Goal: Information Seeking & Learning: Learn about a topic

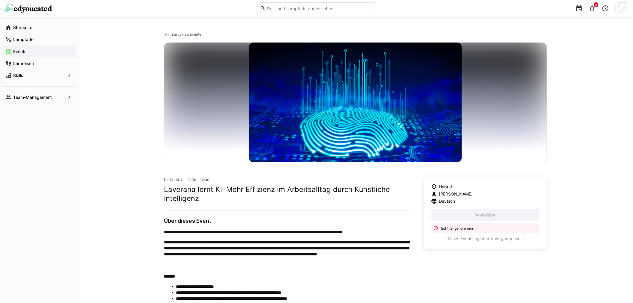
click at [32, 49] on span "Events" at bounding box center [42, 51] width 60 height 6
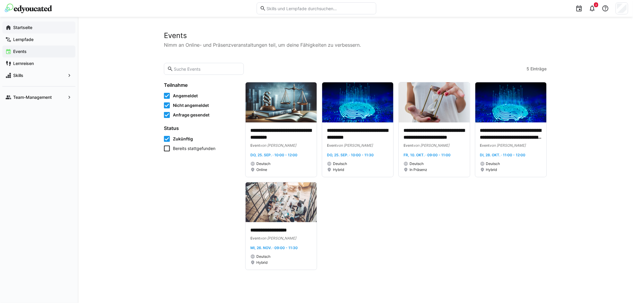
click at [0, 0] on app-navigation-label "Startseite" at bounding box center [0, 0] width 0 height 0
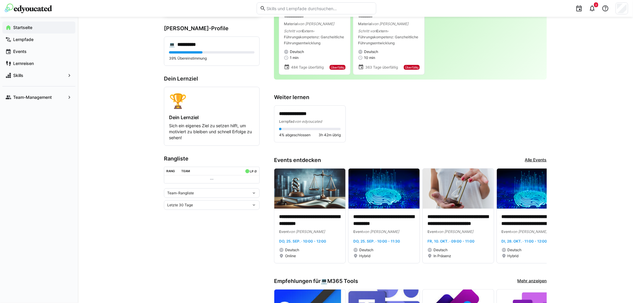
scroll to position [100, 0]
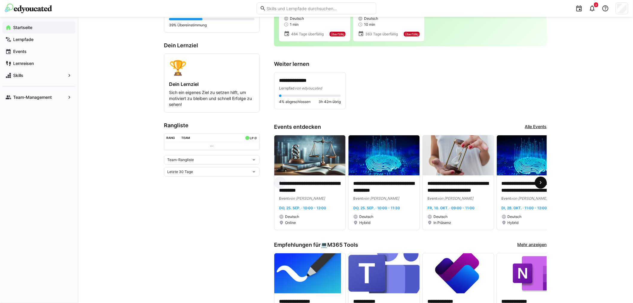
click at [540, 183] on eds-icon at bounding box center [541, 183] width 6 height 6
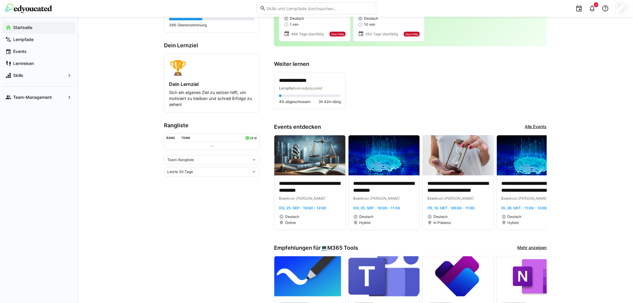
scroll to position [0, 95]
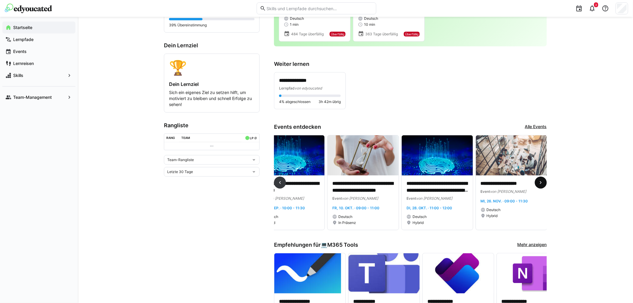
click at [540, 184] on eds-icon at bounding box center [541, 183] width 6 height 6
click at [448, 218] on div "Deutsch" at bounding box center [438, 216] width 62 height 5
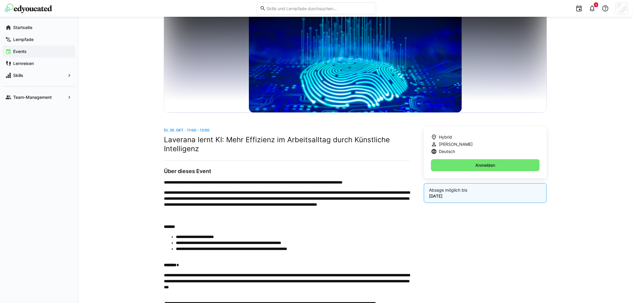
scroll to position [115, 0]
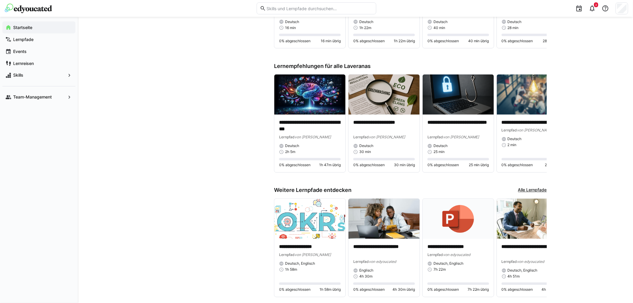
scroll to position [415, 0]
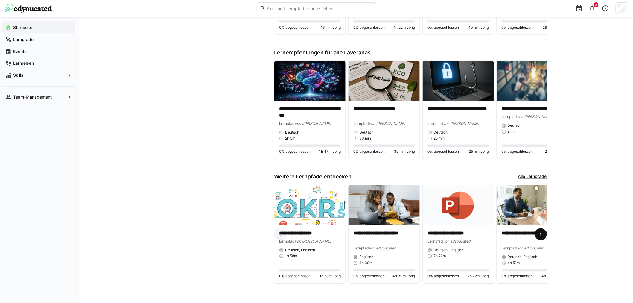
click at [543, 235] on eds-icon at bounding box center [541, 234] width 6 height 6
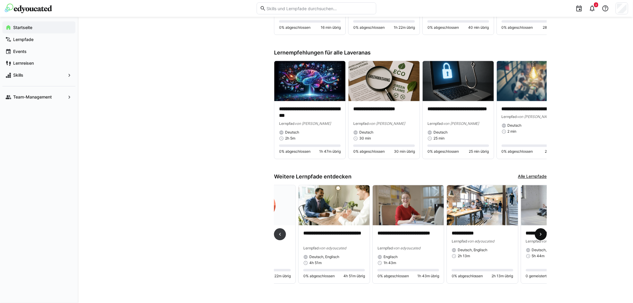
scroll to position [0, 223]
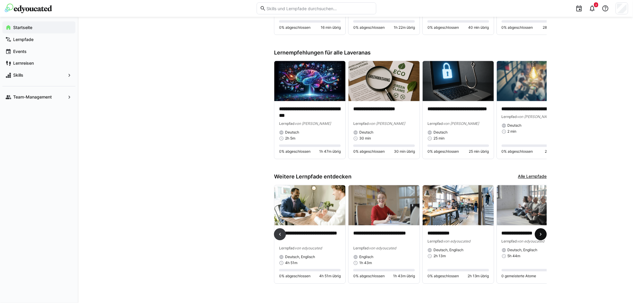
click at [543, 233] on eds-icon at bounding box center [541, 234] width 6 height 6
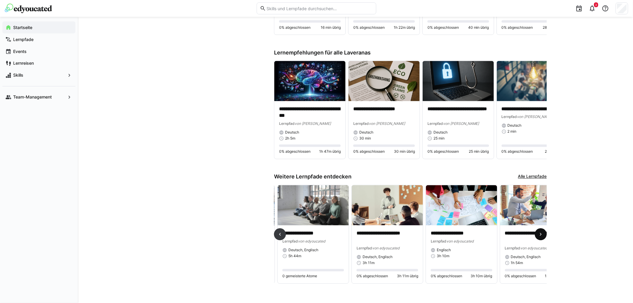
scroll to position [0, 445]
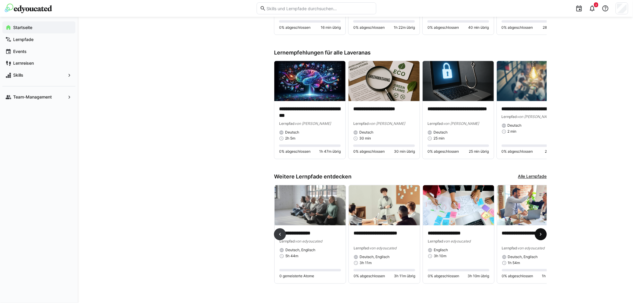
click at [545, 235] on span at bounding box center [541, 234] width 12 height 12
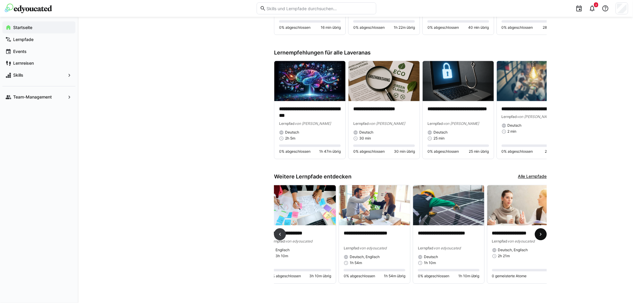
scroll to position [0, 615]
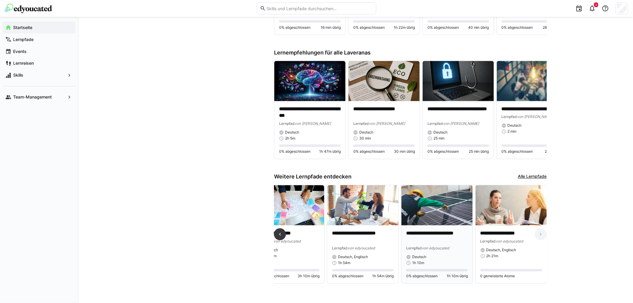
click at [429, 206] on img at bounding box center [437, 205] width 71 height 40
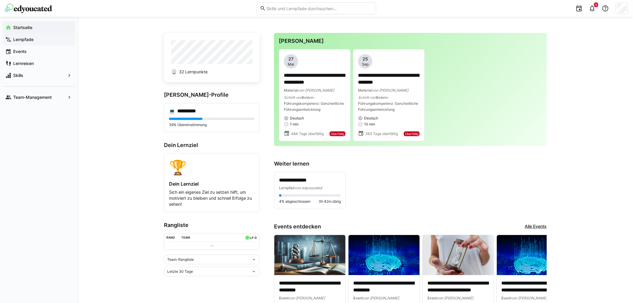
click at [34, 39] on span "Lernpfade" at bounding box center [42, 40] width 60 height 6
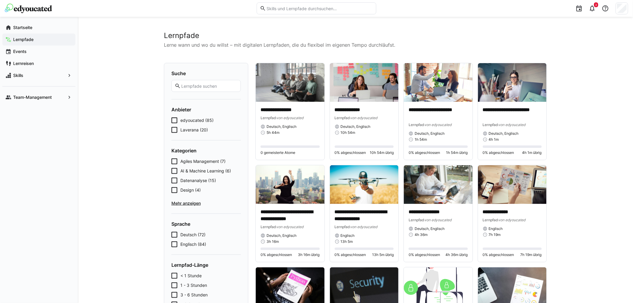
click at [438, 43] on p "Lerne wann und wo du willst – mit digitalen Lernpfaden, die du flexibel im eige…" at bounding box center [355, 44] width 383 height 7
